Goal: Information Seeking & Learning: Learn about a topic

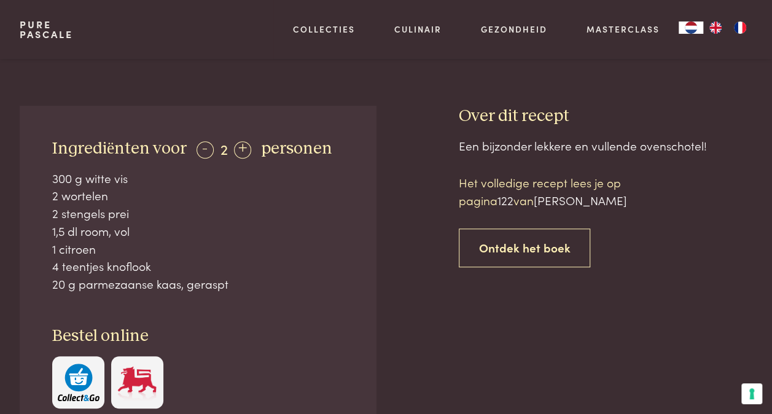
scroll to position [442, 0]
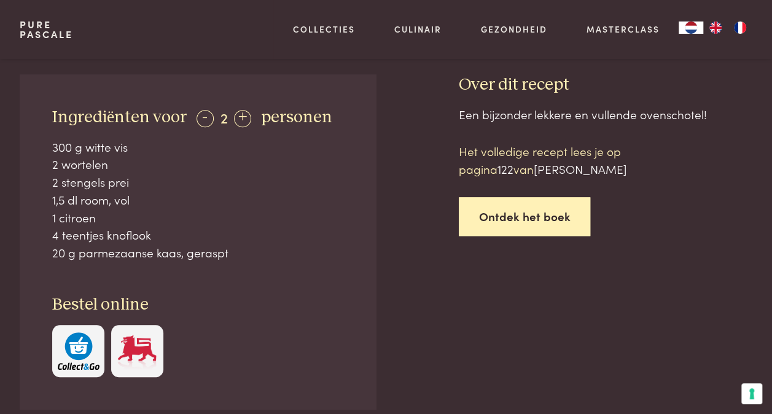
click at [542, 228] on link "Ontdek het boek" at bounding box center [525, 216] width 132 height 39
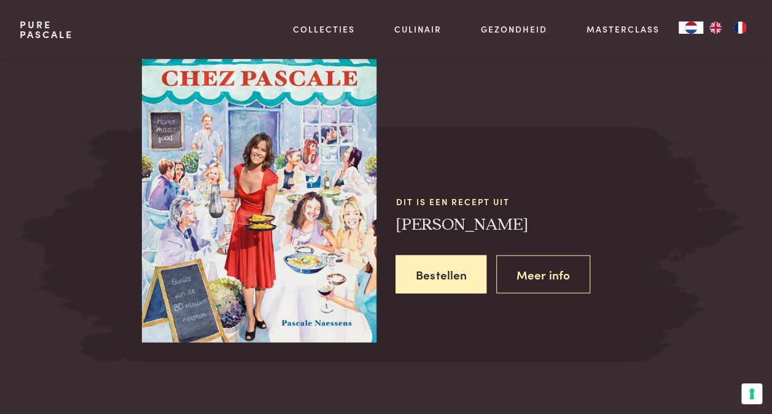
scroll to position [1064, 0]
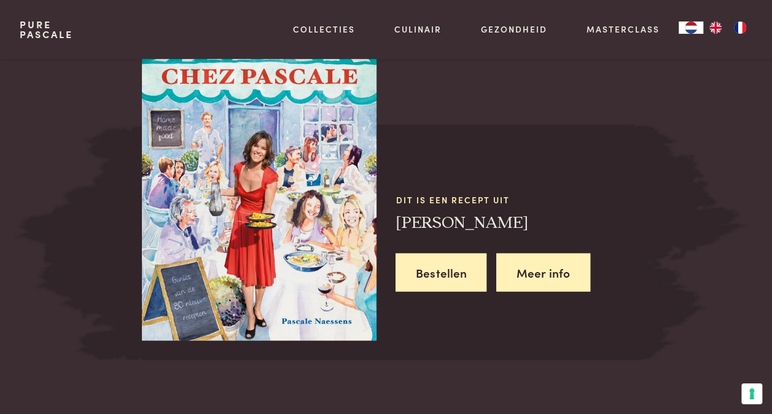
click at [539, 265] on link "Meer info" at bounding box center [543, 272] width 94 height 39
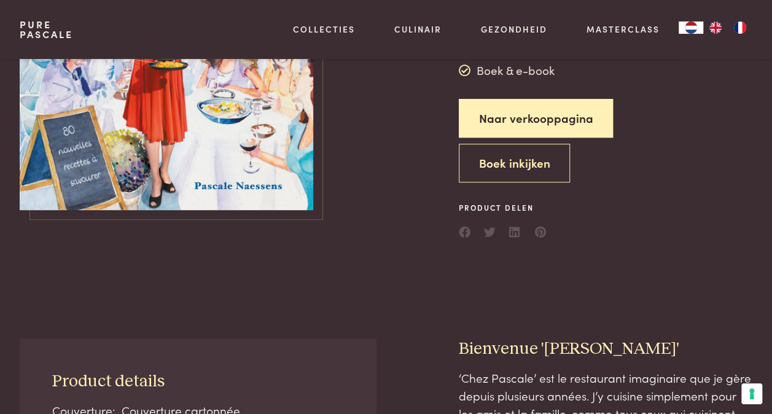
scroll to position [272, 0]
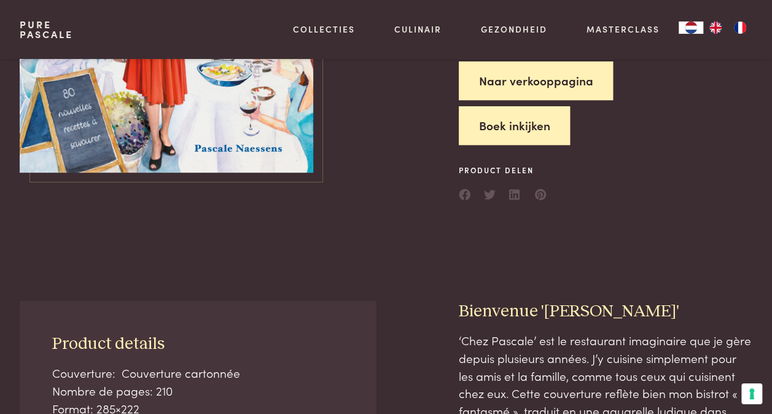
click at [545, 133] on button "Boek inkijken" at bounding box center [515, 125] width 112 height 39
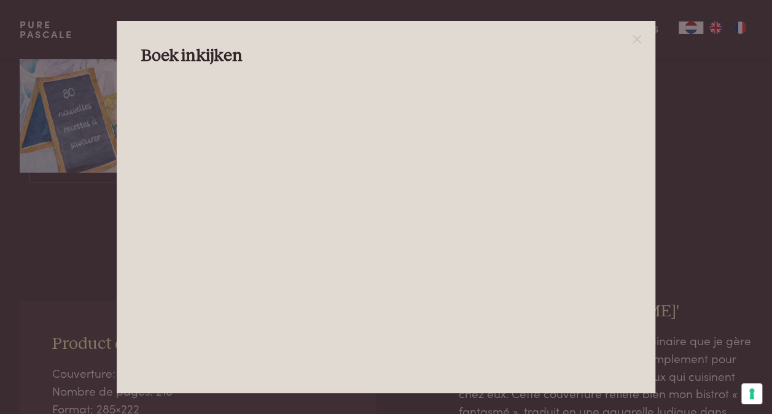
click at [696, 98] on div at bounding box center [386, 207] width 772 height 414
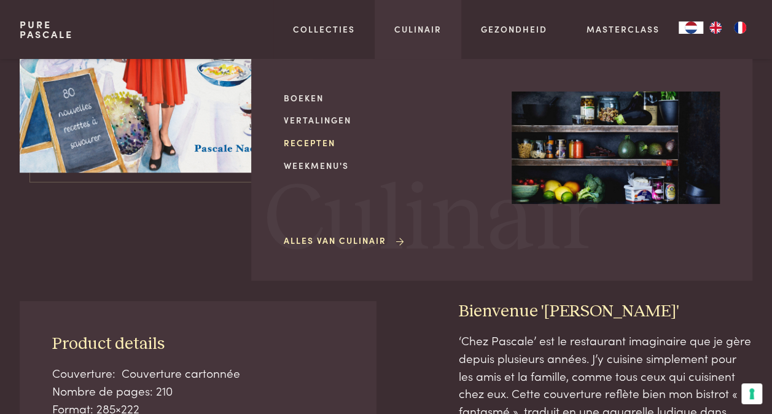
click at [308, 136] on link "Recepten" at bounding box center [388, 142] width 208 height 13
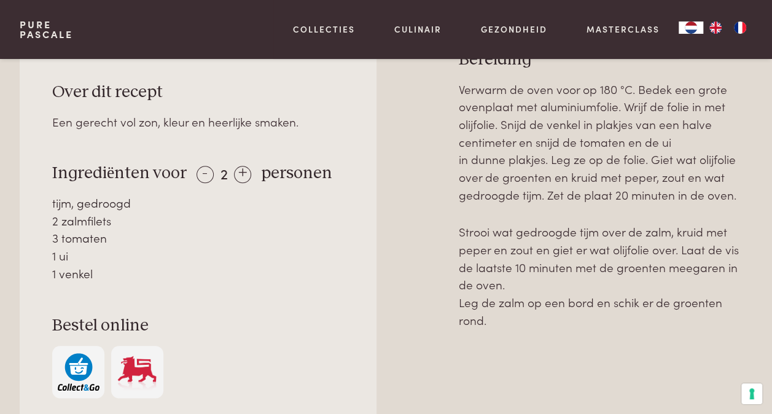
scroll to position [491, 0]
